Goal: Task Accomplishment & Management: Use online tool/utility

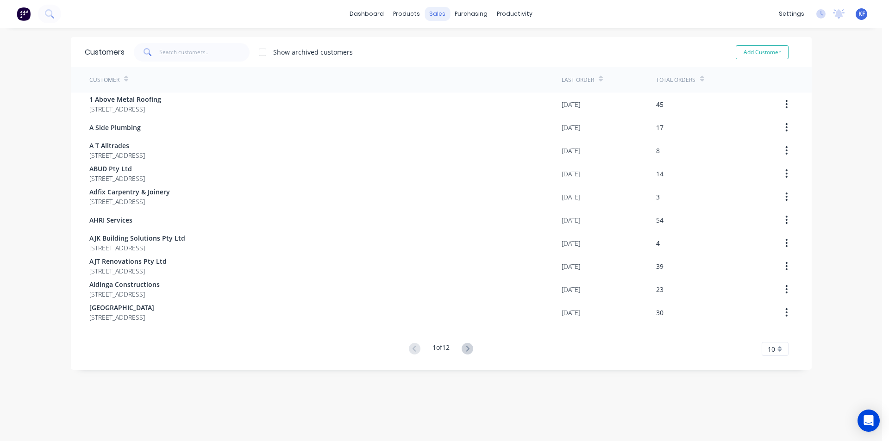
click at [433, 15] on div "sales" at bounding box center [437, 14] width 25 height 14
drag, startPoint x: 457, startPoint y: 59, endPoint x: 333, endPoint y: 99, distance: 130.1
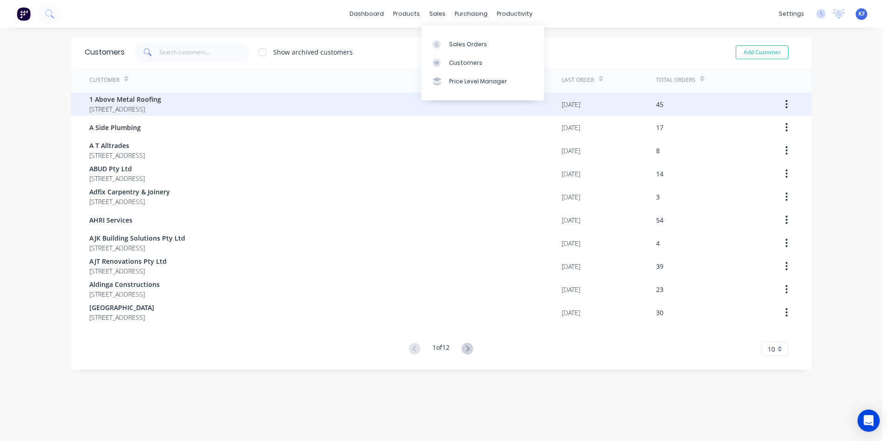
click at [457, 60] on div "Customers" at bounding box center [465, 63] width 33 height 8
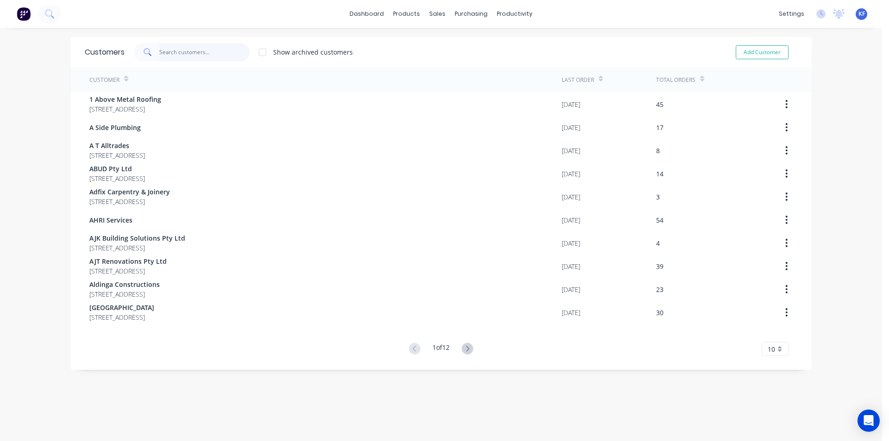
click at [211, 53] on input "text" at bounding box center [204, 52] width 90 height 19
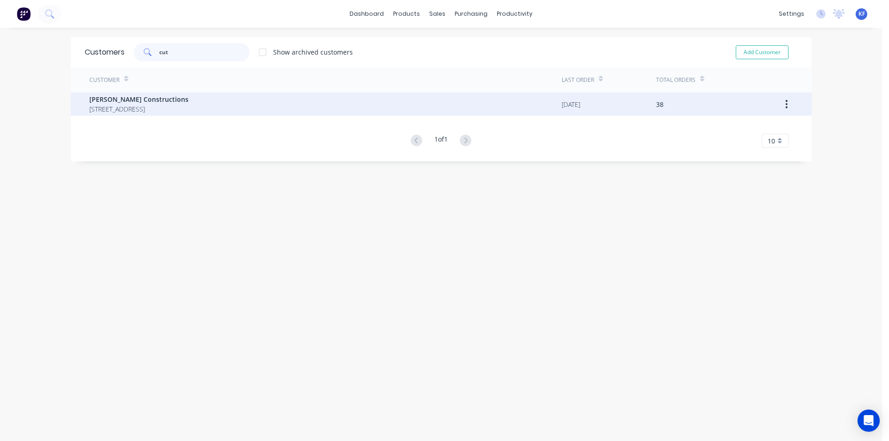
type input "cut"
click at [323, 105] on div "[PERSON_NAME] Constructions [STREET_ADDRESS]" at bounding box center [325, 104] width 472 height 23
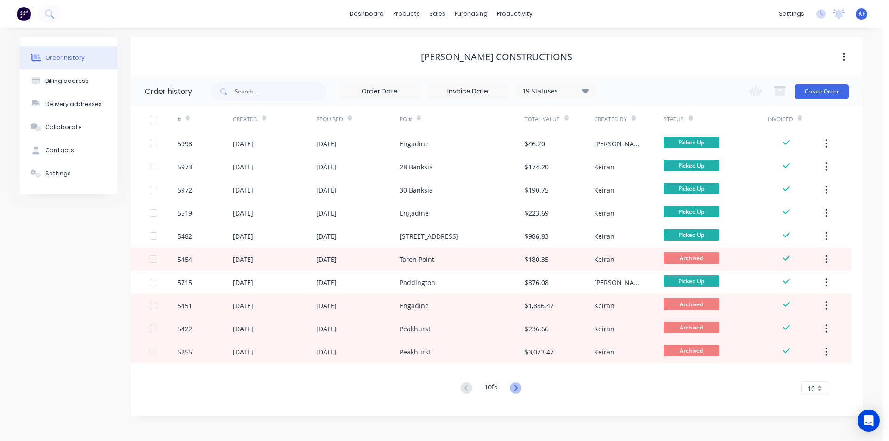
click at [517, 386] on icon at bounding box center [516, 388] width 3 height 6
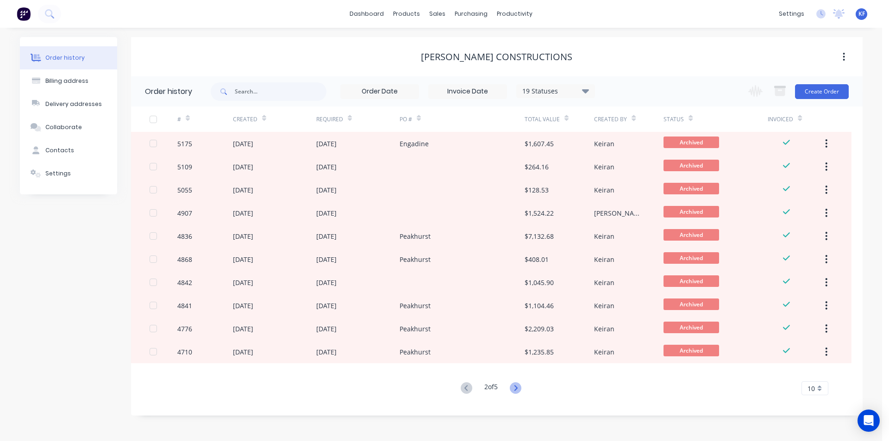
click at [520, 388] on icon at bounding box center [516, 389] width 12 height 12
click at [520, 387] on icon at bounding box center [516, 389] width 12 height 12
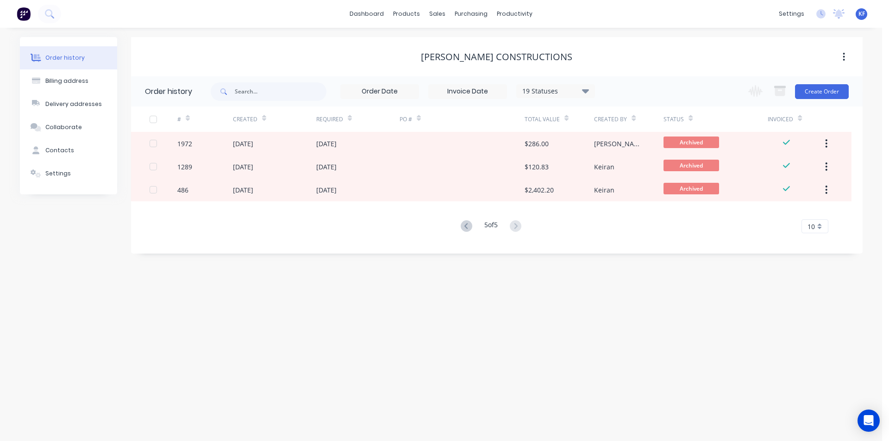
click at [461, 232] on button at bounding box center [466, 226] width 17 height 13
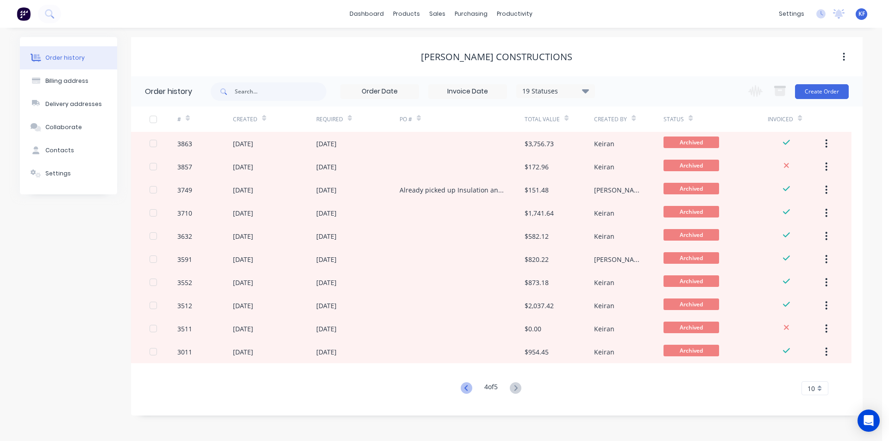
click at [465, 389] on icon at bounding box center [466, 388] width 3 height 6
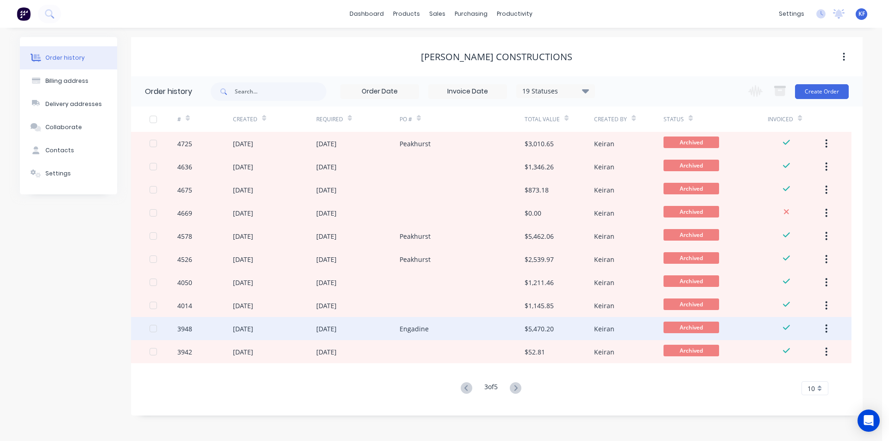
click at [411, 331] on div "Engadine" at bounding box center [414, 329] width 29 height 10
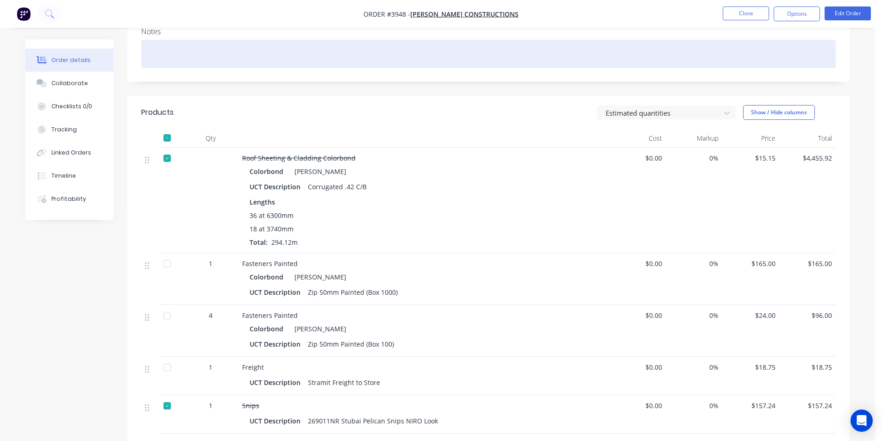
scroll to position [167, 0]
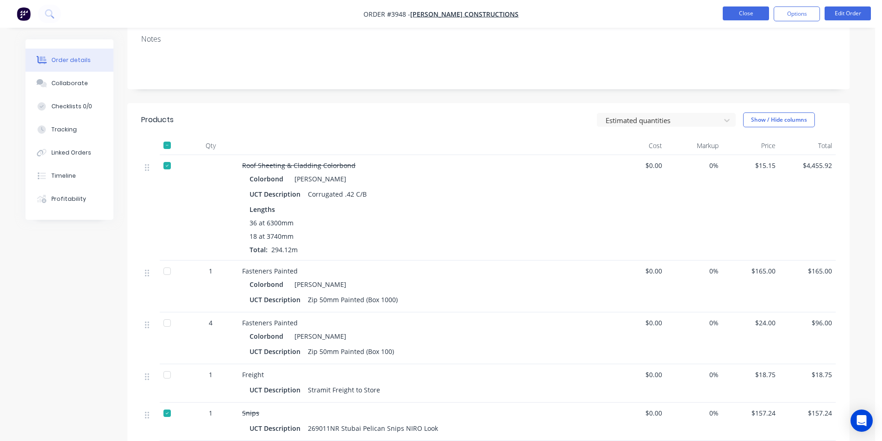
click at [753, 8] on button "Close" at bounding box center [746, 13] width 46 height 14
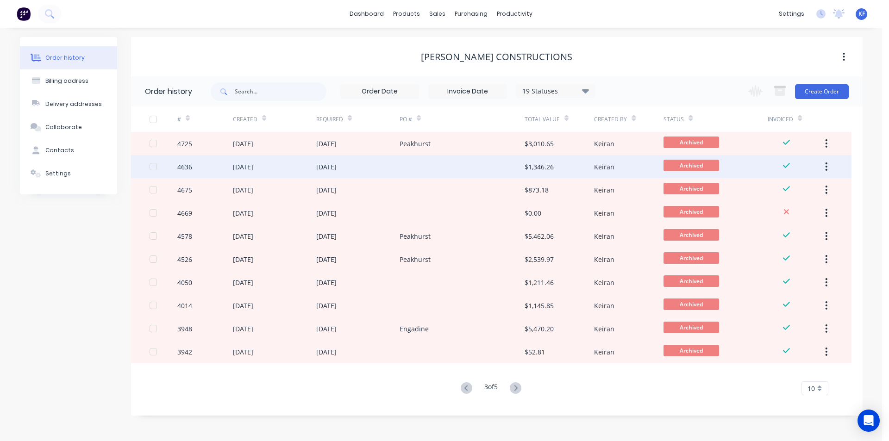
click at [445, 173] on div at bounding box center [462, 166] width 125 height 23
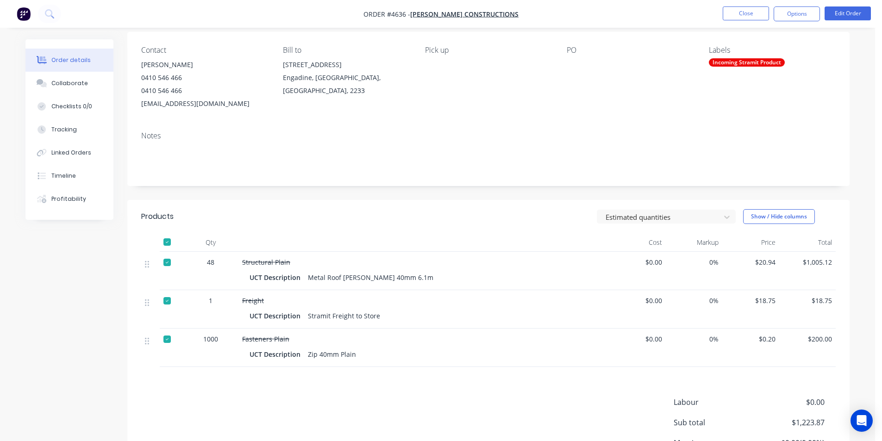
scroll to position [69, 0]
click at [727, 11] on button "Close" at bounding box center [746, 13] width 46 height 14
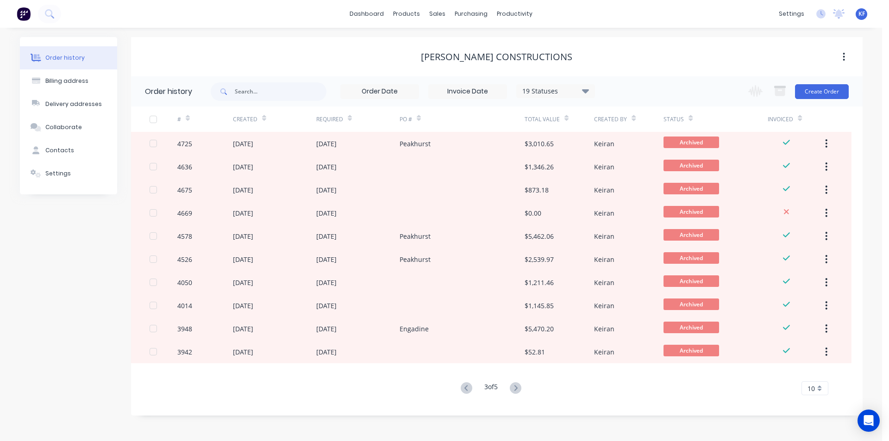
click at [465, 392] on icon at bounding box center [467, 389] width 12 height 12
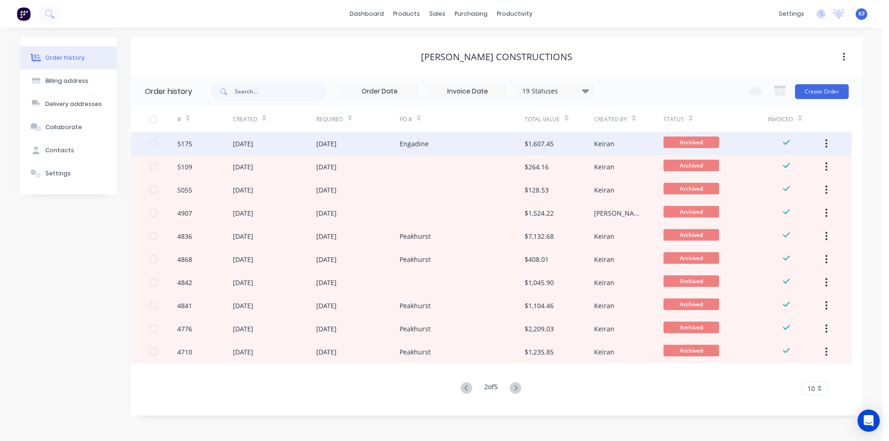
click at [408, 145] on div "Engadine" at bounding box center [414, 144] width 29 height 10
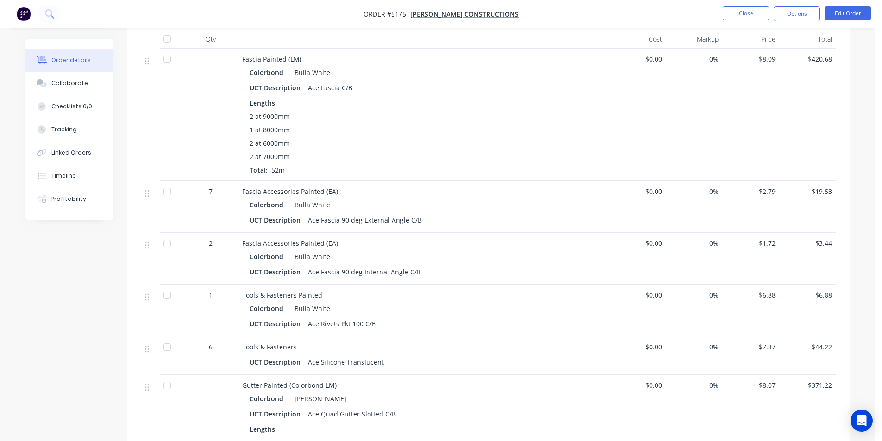
scroll to position [278, 0]
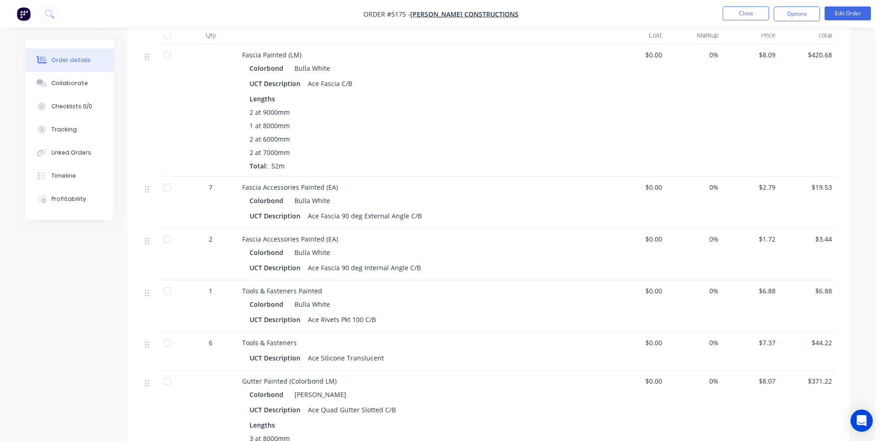
drag, startPoint x: 735, startPoint y: 4, endPoint x: 739, endPoint y: 12, distance: 8.7
click at [736, 5] on nav "Order #5175 - [PERSON_NAME] Constructions Close Options Edit Order" at bounding box center [441, 14] width 882 height 28
click at [739, 12] on button "Close" at bounding box center [746, 13] width 46 height 14
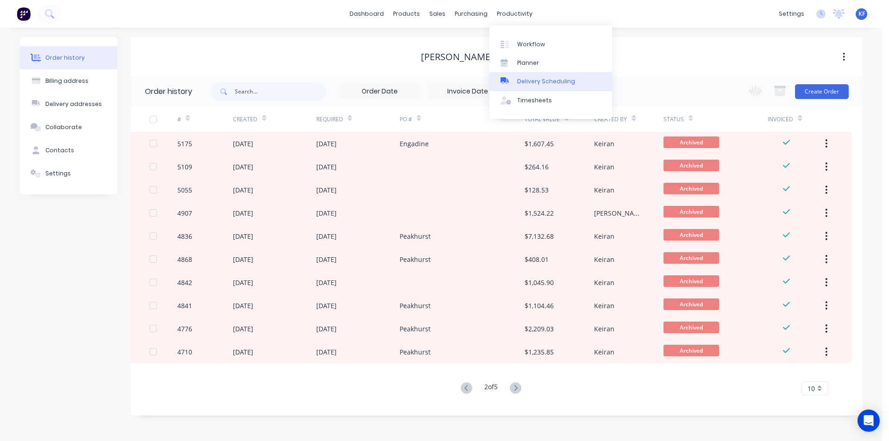
click at [540, 81] on div "Delivery Scheduling" at bounding box center [546, 81] width 58 height 8
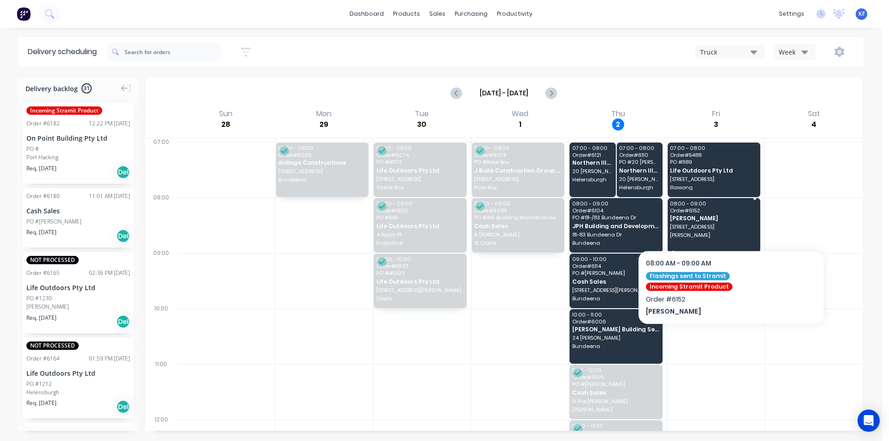
click at [726, 226] on span "[STREET_ADDRESS]" at bounding box center [713, 227] width 87 height 6
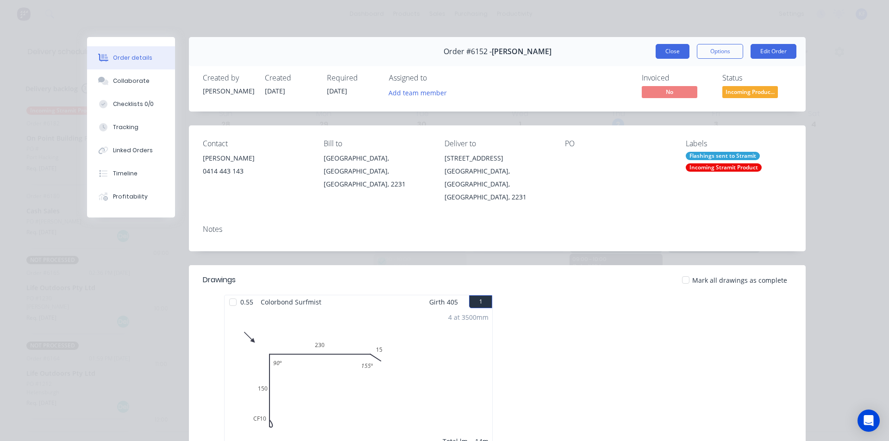
click at [680, 46] on button "Close" at bounding box center [673, 51] width 34 height 15
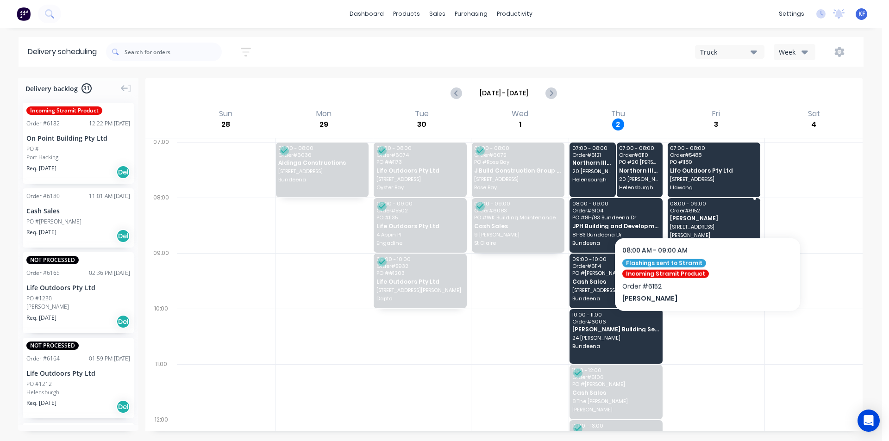
click at [702, 213] on span "Order # 6152" at bounding box center [713, 211] width 87 height 6
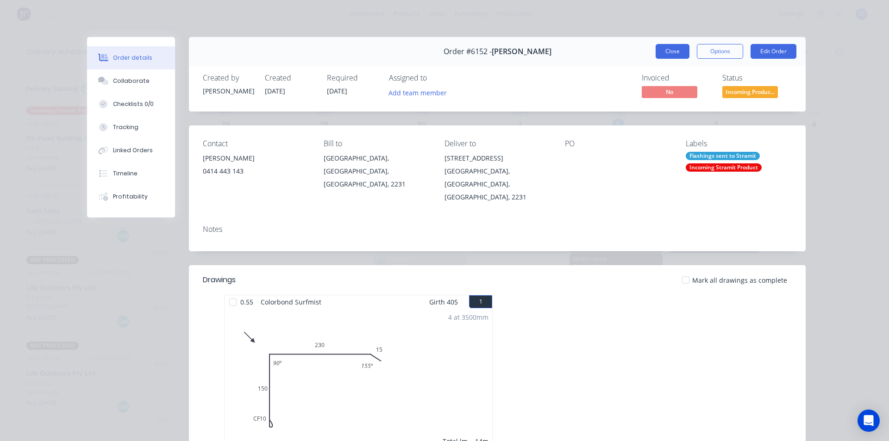
click at [674, 50] on button "Close" at bounding box center [673, 51] width 34 height 15
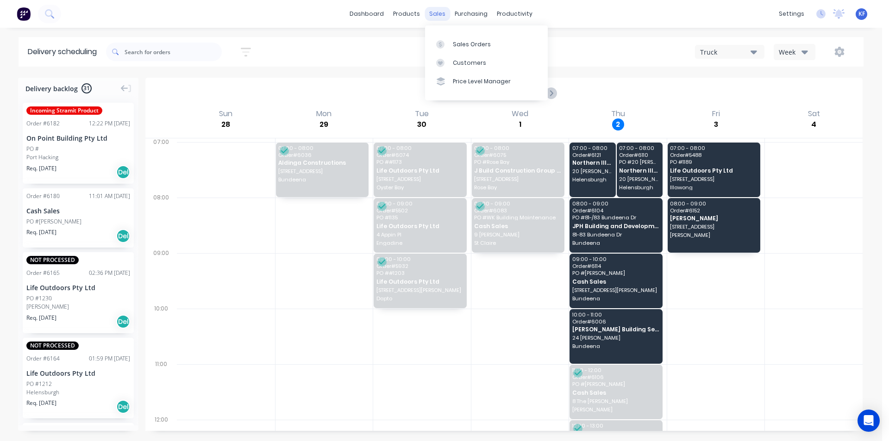
click at [440, 17] on div "sales" at bounding box center [437, 14] width 25 height 14
click at [454, 48] on div "Sales Orders" at bounding box center [472, 44] width 38 height 8
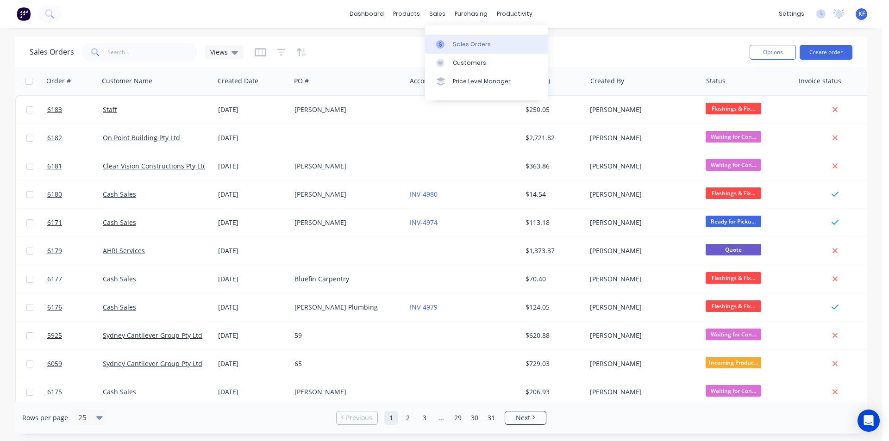
drag, startPoint x: 438, startPoint y: 9, endPoint x: 449, endPoint y: 35, distance: 28.2
click at [438, 11] on div "sales" at bounding box center [437, 14] width 25 height 14
click at [449, 36] on link "Sales Orders" at bounding box center [486, 44] width 123 height 19
drag, startPoint x: 175, startPoint y: 54, endPoint x: 172, endPoint y: 49, distance: 5.4
click at [175, 54] on input "text" at bounding box center [152, 52] width 90 height 19
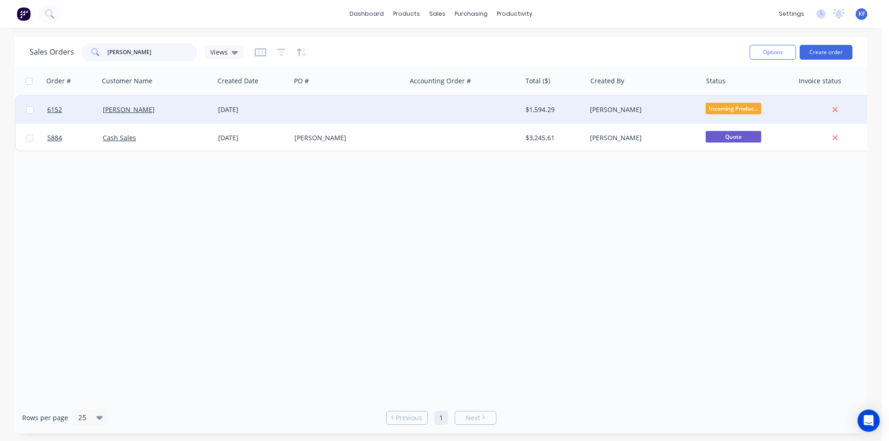
type input "[PERSON_NAME]"
click at [359, 116] on div at bounding box center [348, 110] width 115 height 28
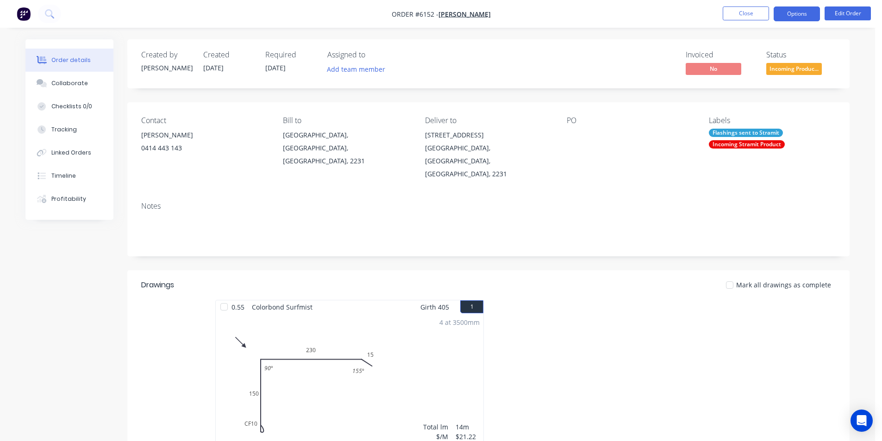
click at [791, 17] on button "Options" at bounding box center [797, 13] width 46 height 15
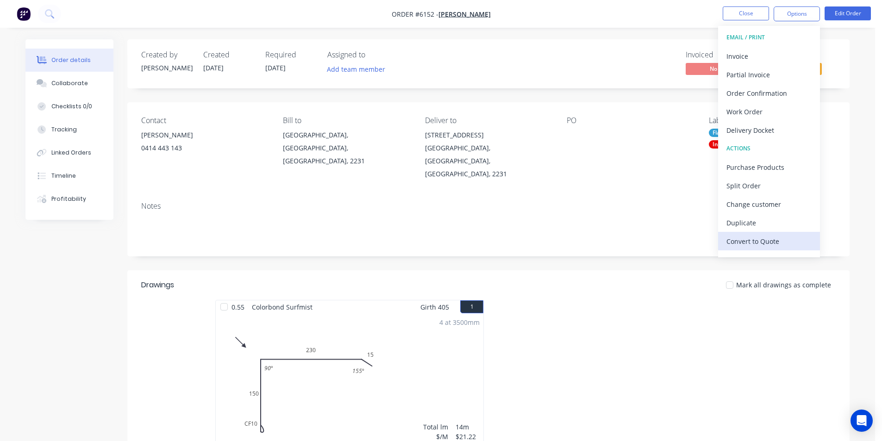
click at [762, 245] on div "Convert to Quote" at bounding box center [769, 241] width 85 height 13
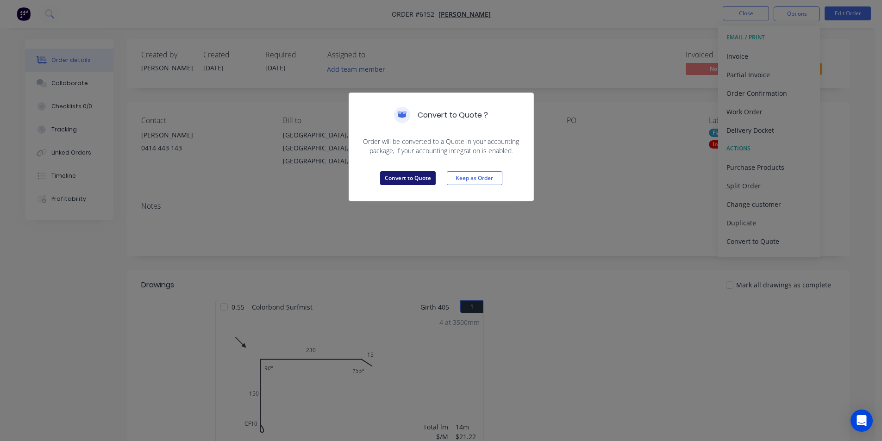
click at [410, 172] on button "Convert to Quote" at bounding box center [408, 178] width 56 height 14
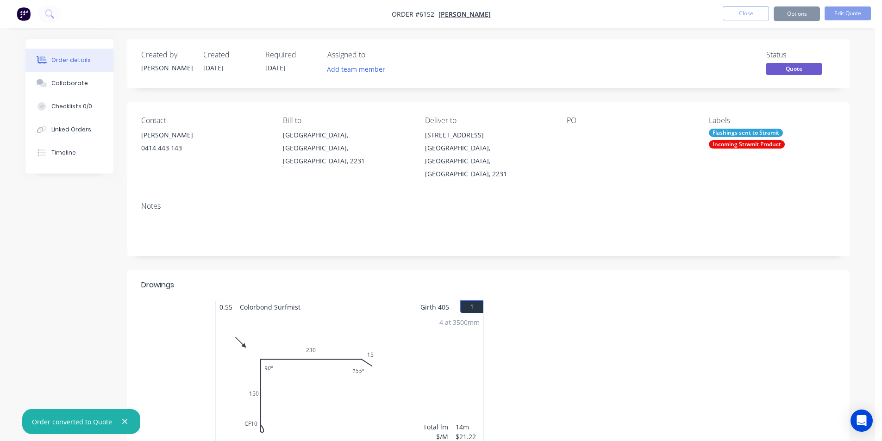
click at [761, 8] on button "Close" at bounding box center [746, 13] width 46 height 14
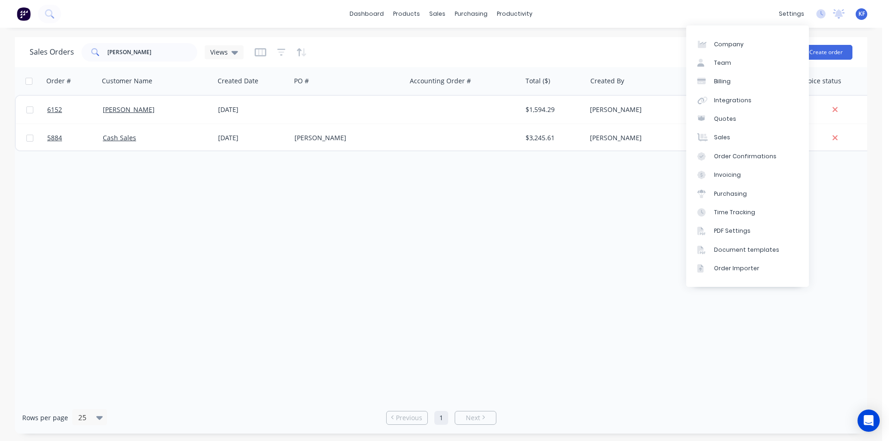
click at [714, 6] on div "dashboard products sales purchasing productivity dashboard products Product Cat…" at bounding box center [441, 14] width 882 height 28
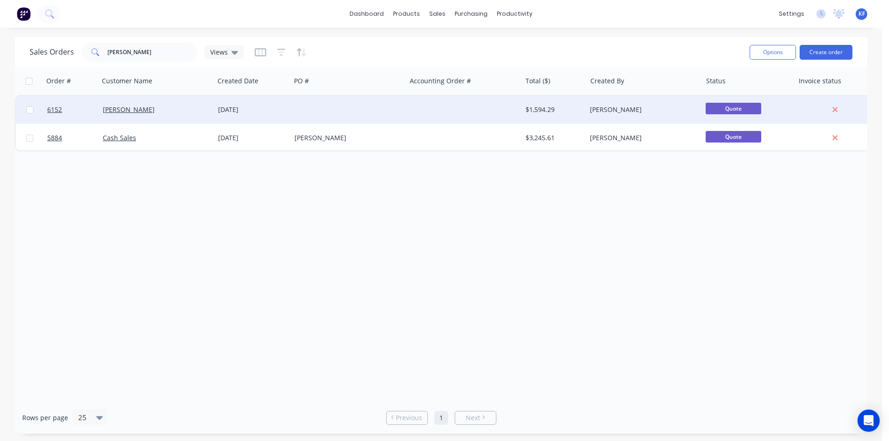
click at [369, 119] on div at bounding box center [348, 110] width 115 height 28
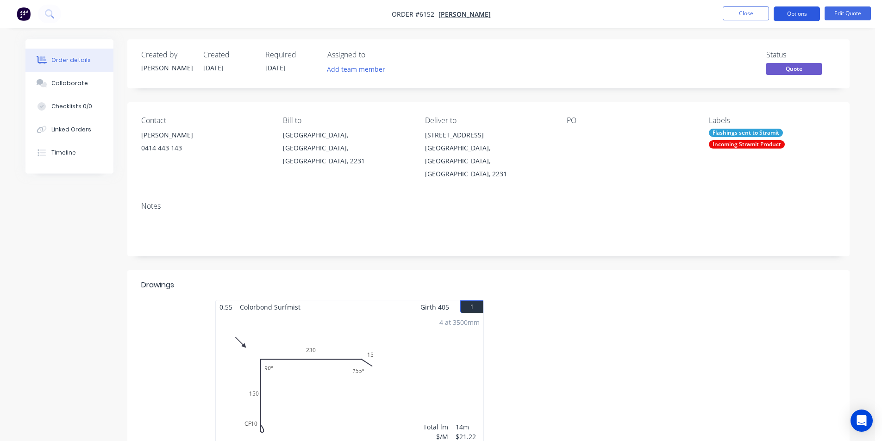
click at [798, 19] on button "Options" at bounding box center [797, 13] width 46 height 15
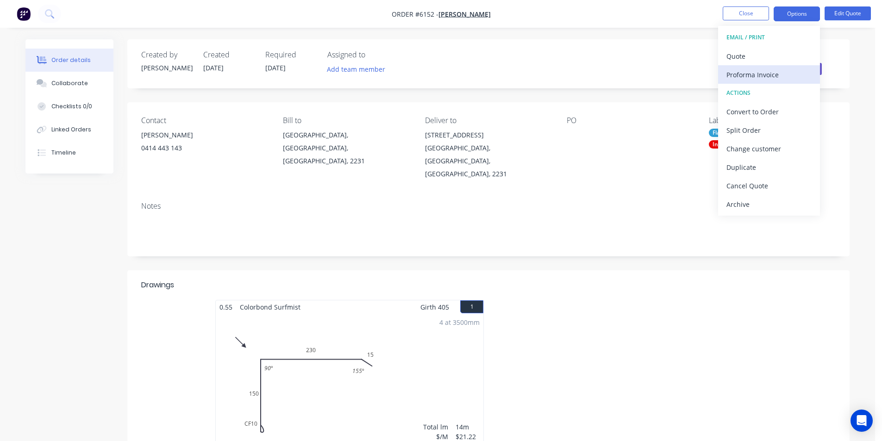
click at [762, 77] on div "Proforma Invoice" at bounding box center [769, 74] width 85 height 13
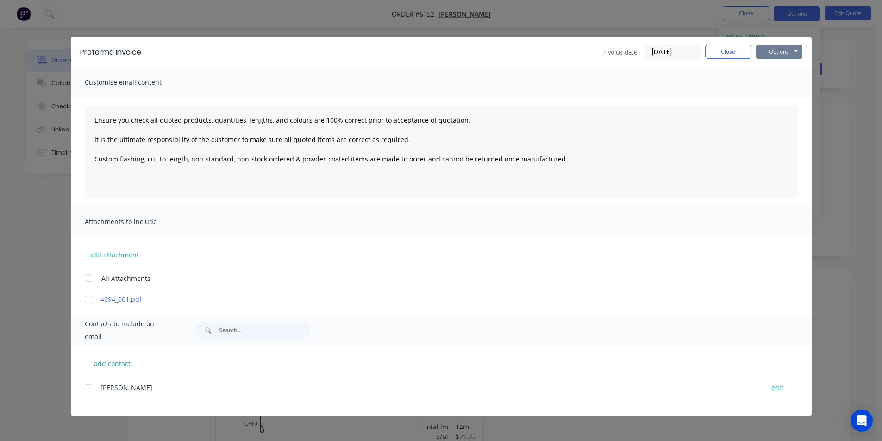
click at [788, 50] on button "Options" at bounding box center [779, 52] width 46 height 14
click at [784, 76] on button "Print" at bounding box center [785, 83] width 59 height 15
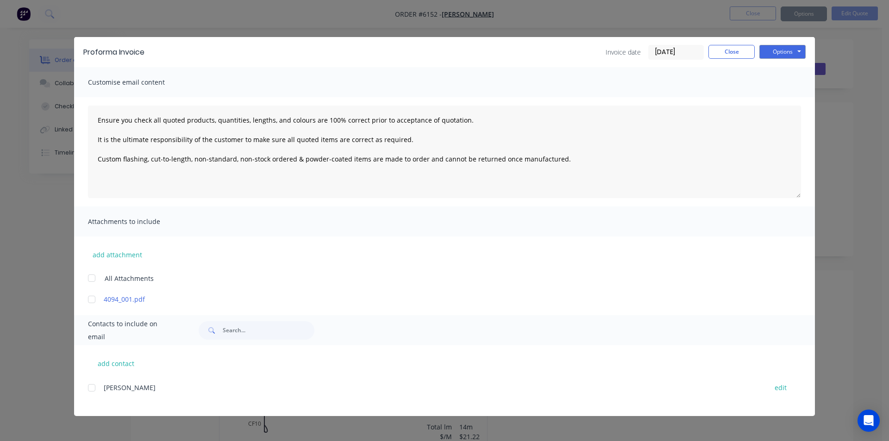
type textarea "Ensure you check all quoted products, quantities, lengths, and colours are 100%…"
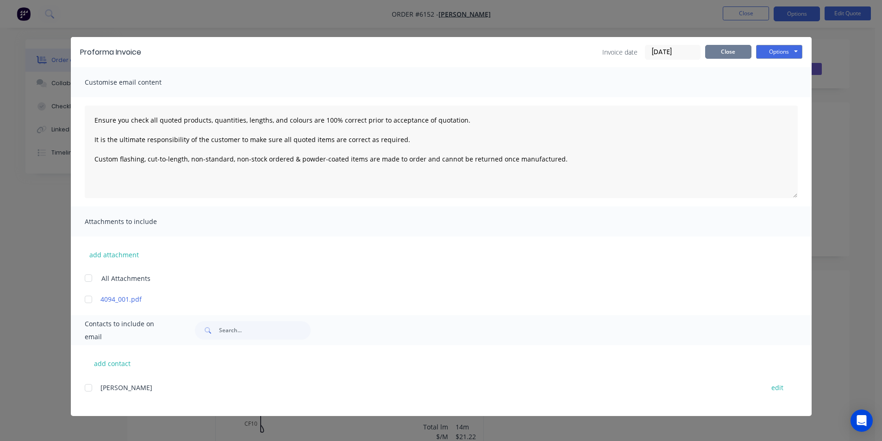
click at [716, 57] on button "Close" at bounding box center [728, 52] width 46 height 14
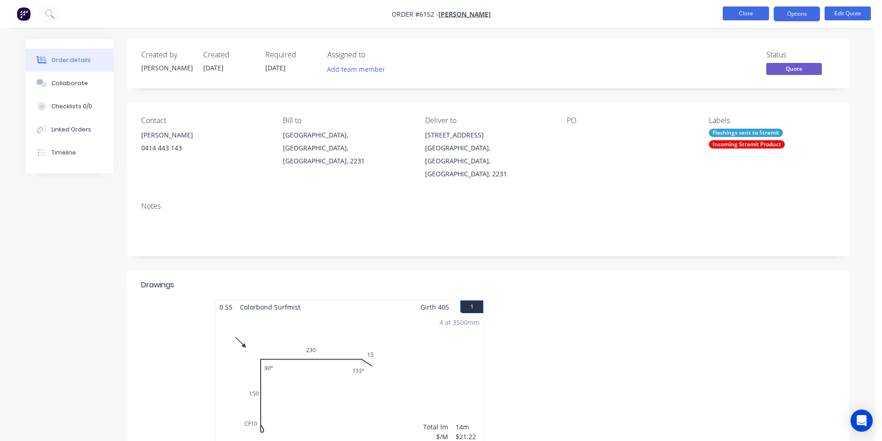
click at [744, 16] on button "Close" at bounding box center [746, 13] width 46 height 14
